Goal: Transaction & Acquisition: Purchase product/service

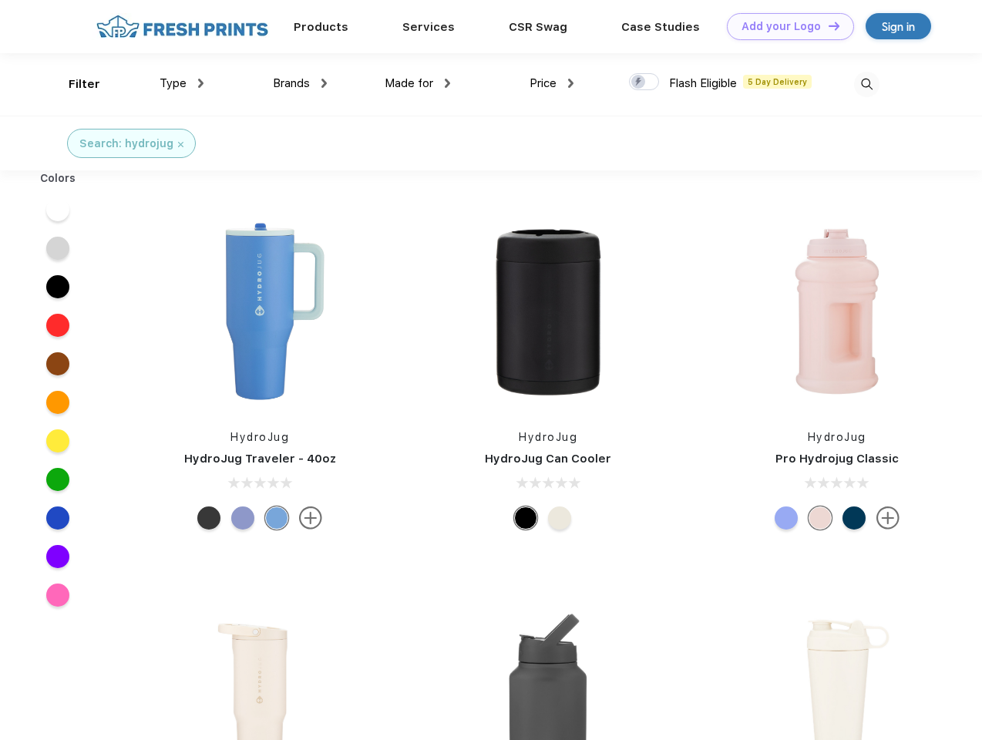
scroll to position [1, 0]
click at [785, 26] on link "Add your Logo Design Tool" at bounding box center [790, 26] width 127 height 27
click at [0, 0] on div "Design Tool" at bounding box center [0, 0] width 0 height 0
click at [827, 25] on link "Add your Logo Design Tool" at bounding box center [790, 26] width 127 height 27
click at [74, 84] on div "Filter" at bounding box center [85, 85] width 32 height 18
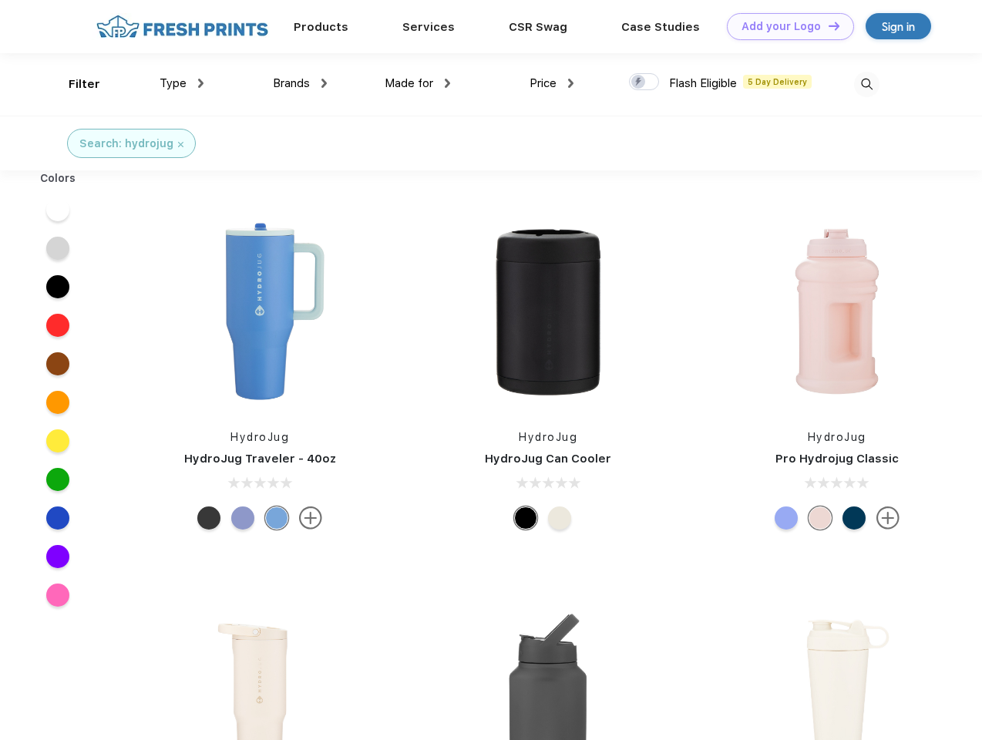
click at [182, 83] on span "Type" at bounding box center [173, 83] width 27 height 14
click at [300, 83] on span "Brands" at bounding box center [291, 83] width 37 height 14
click at [418, 83] on span "Made for" at bounding box center [409, 83] width 49 height 14
click at [552, 83] on span "Price" at bounding box center [542, 83] width 27 height 14
click at [644, 82] on div at bounding box center [644, 81] width 30 height 17
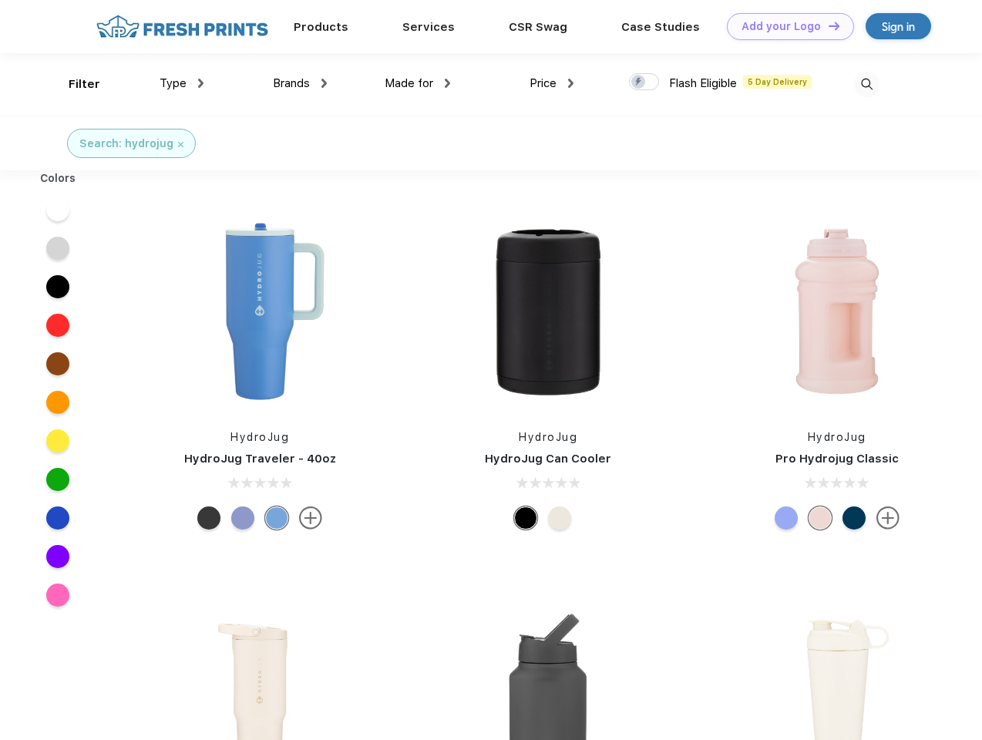
click at [639, 82] on input "checkbox" at bounding box center [634, 77] width 10 height 10
click at [866, 84] on img at bounding box center [866, 84] width 25 height 25
